Goal: Task Accomplishment & Management: Complete application form

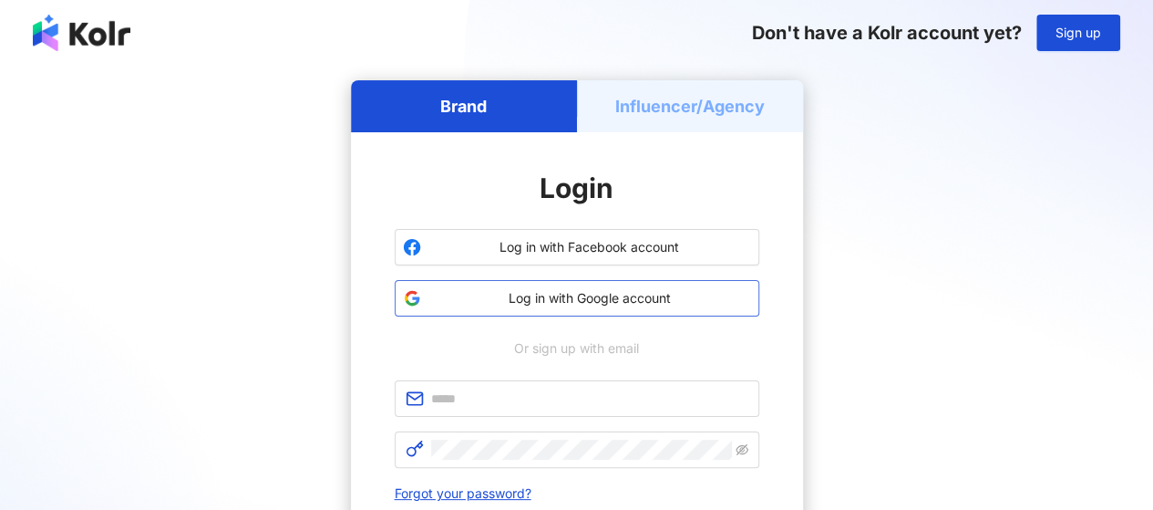
click at [596, 297] on span "Log in with Google account" at bounding box center [589, 298] width 323 height 18
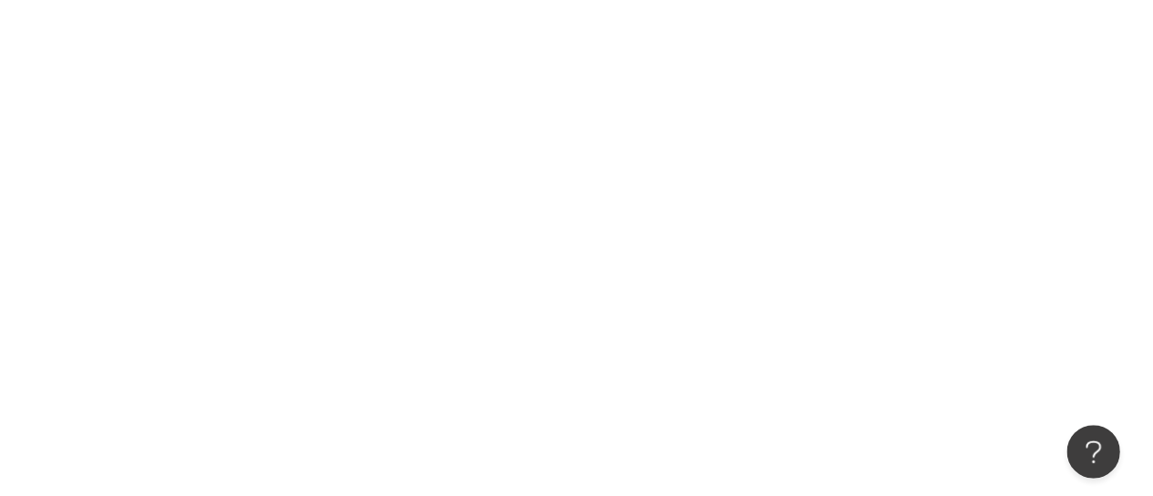
scroll to position [84, 0]
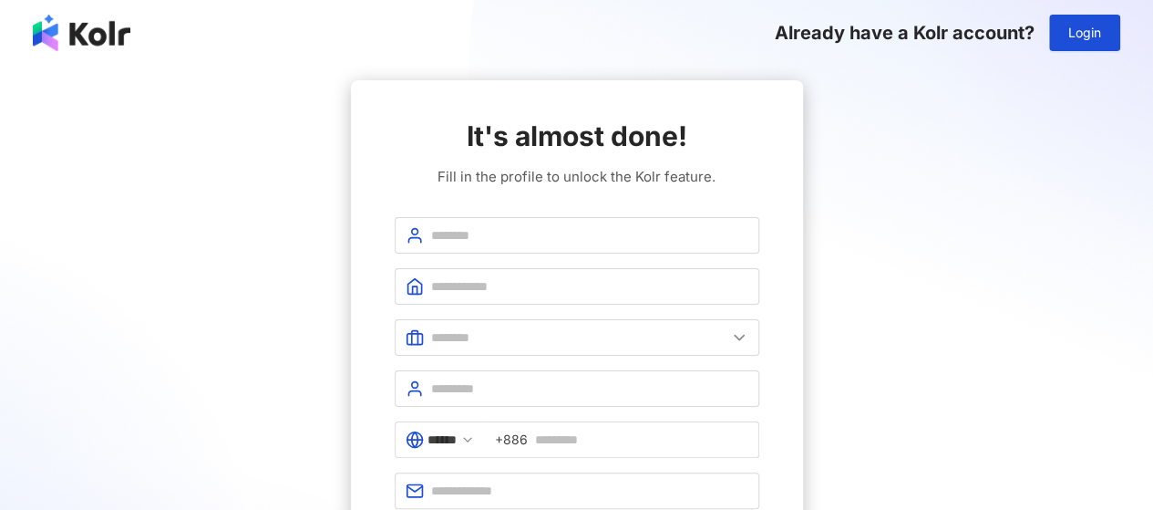
click at [233, 238] on div "It's almost done! Fill in the profile to unlock the Kolr feature. ****** +886 R…" at bounding box center [576, 345] width 1109 height 531
